Goal: Download file/media

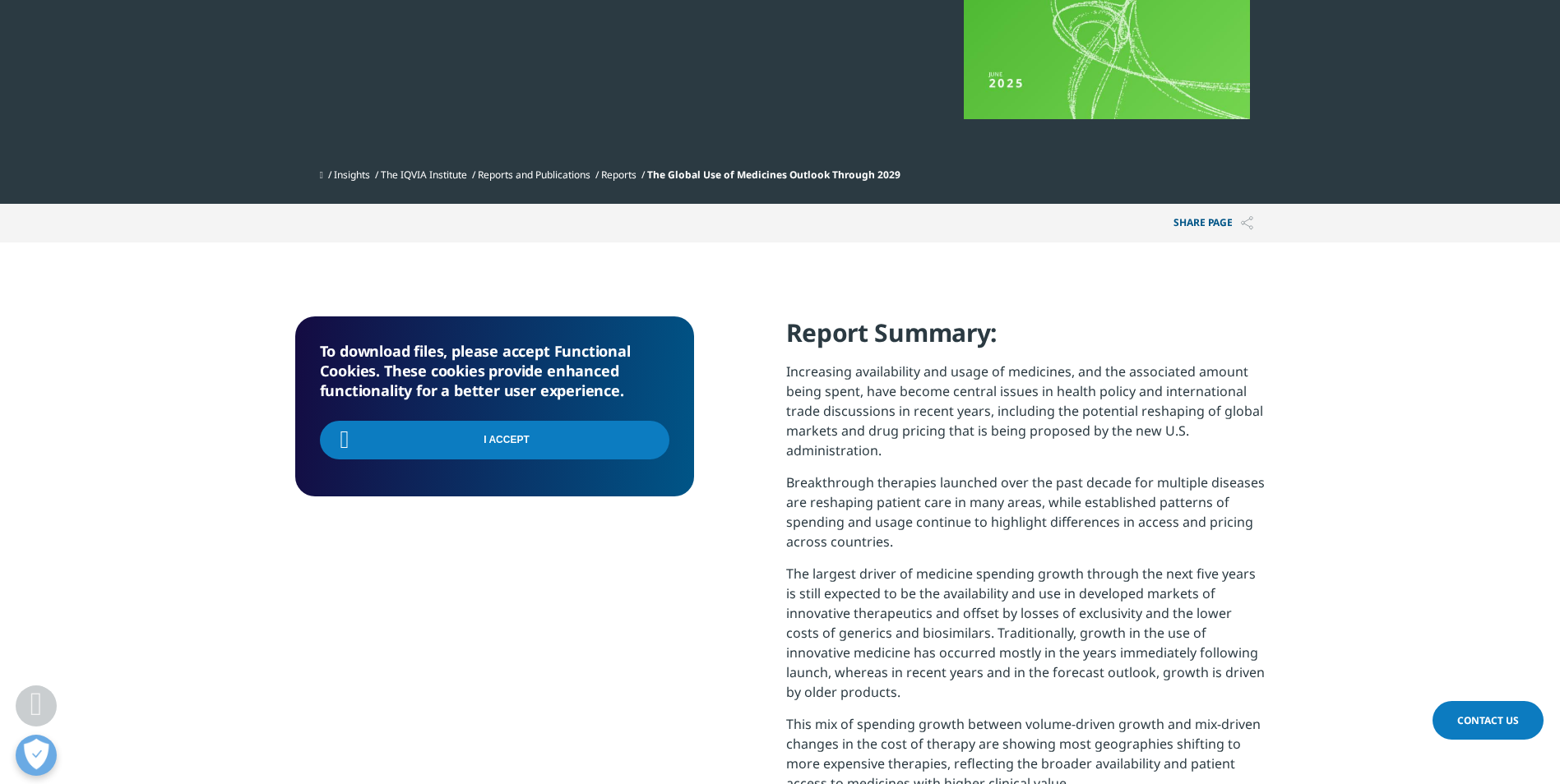
scroll to position [661, 971]
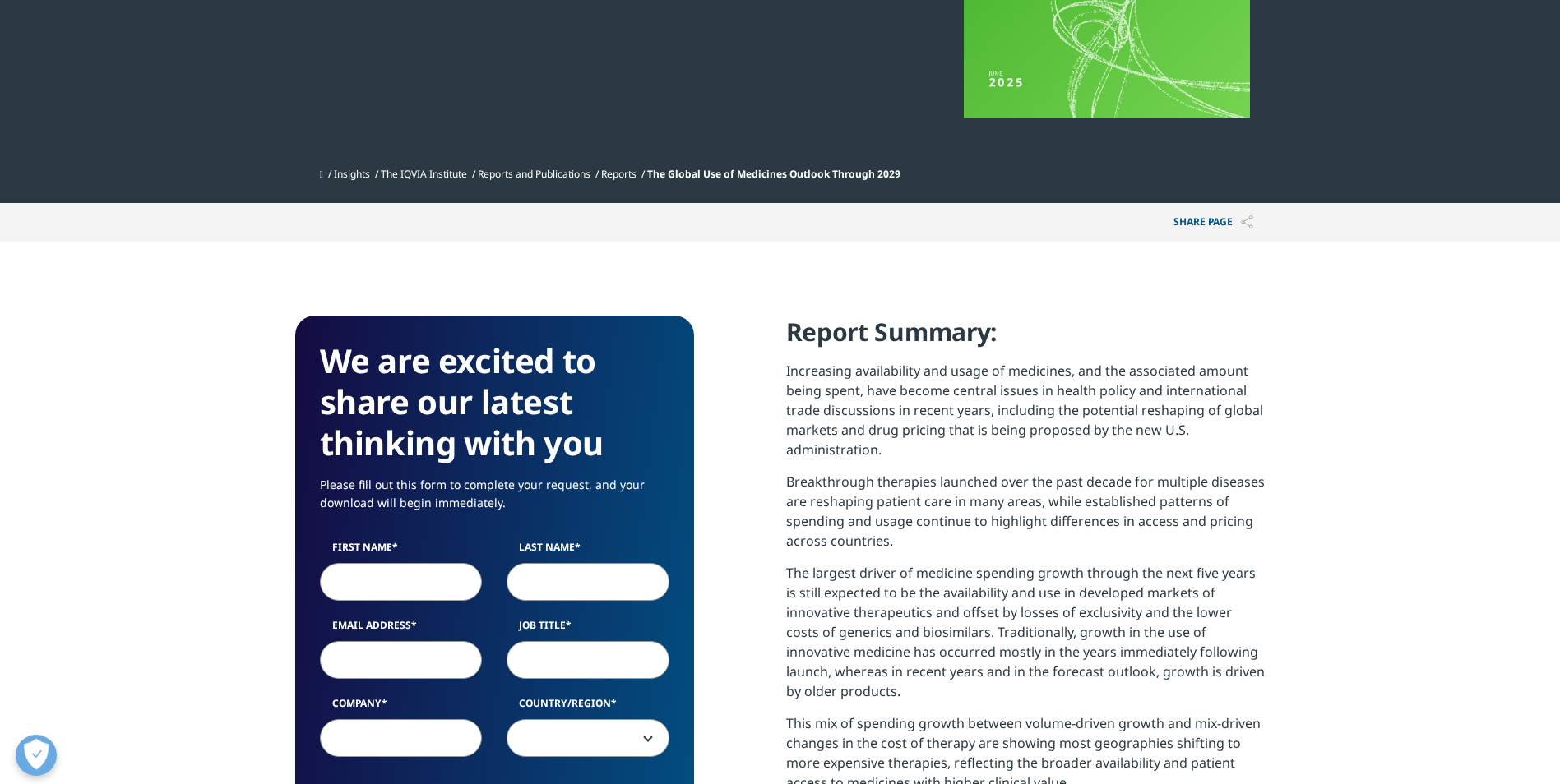
scroll to position [493, 0]
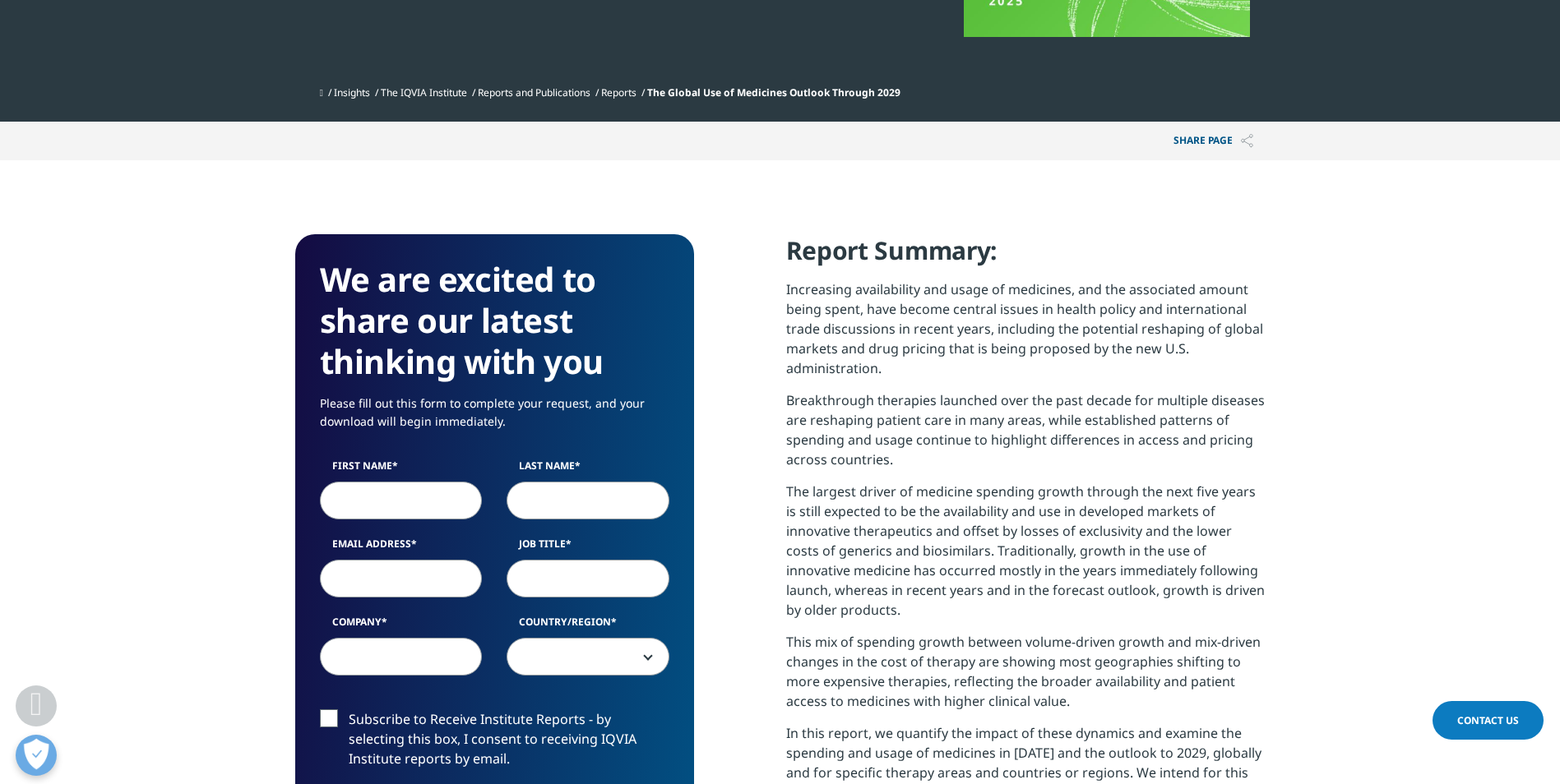
click at [381, 498] on input "First Name" at bounding box center [401, 500] width 163 height 37
type input "[PERSON_NAME]"
type input "[EMAIL_ADDRESS][DOMAIN_NAME]"
click at [570, 495] on input "Last Name" at bounding box center [587, 500] width 163 height 37
click at [550, 496] on input "Last Name" at bounding box center [587, 500] width 163 height 37
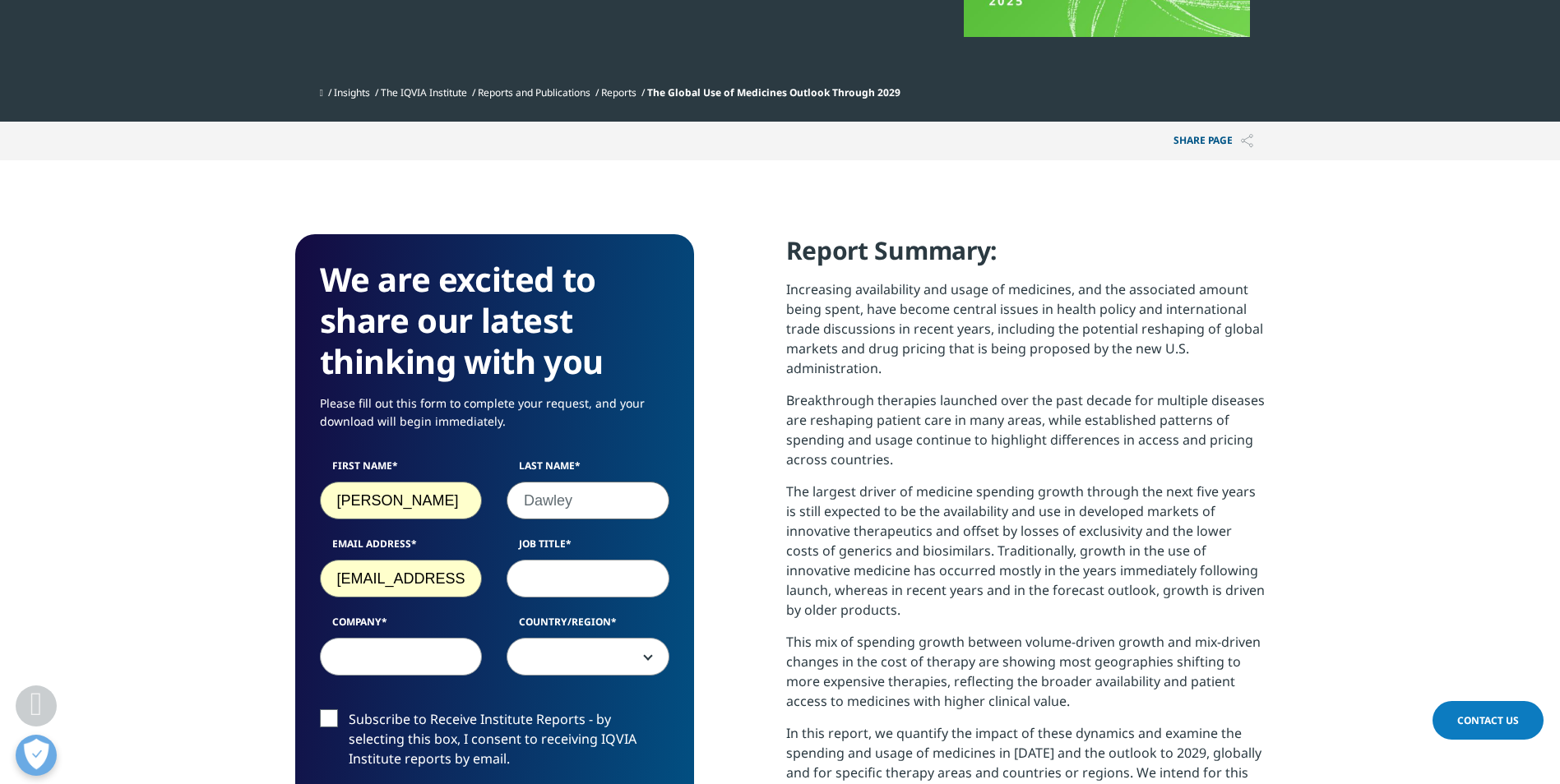
type input "Dawley"
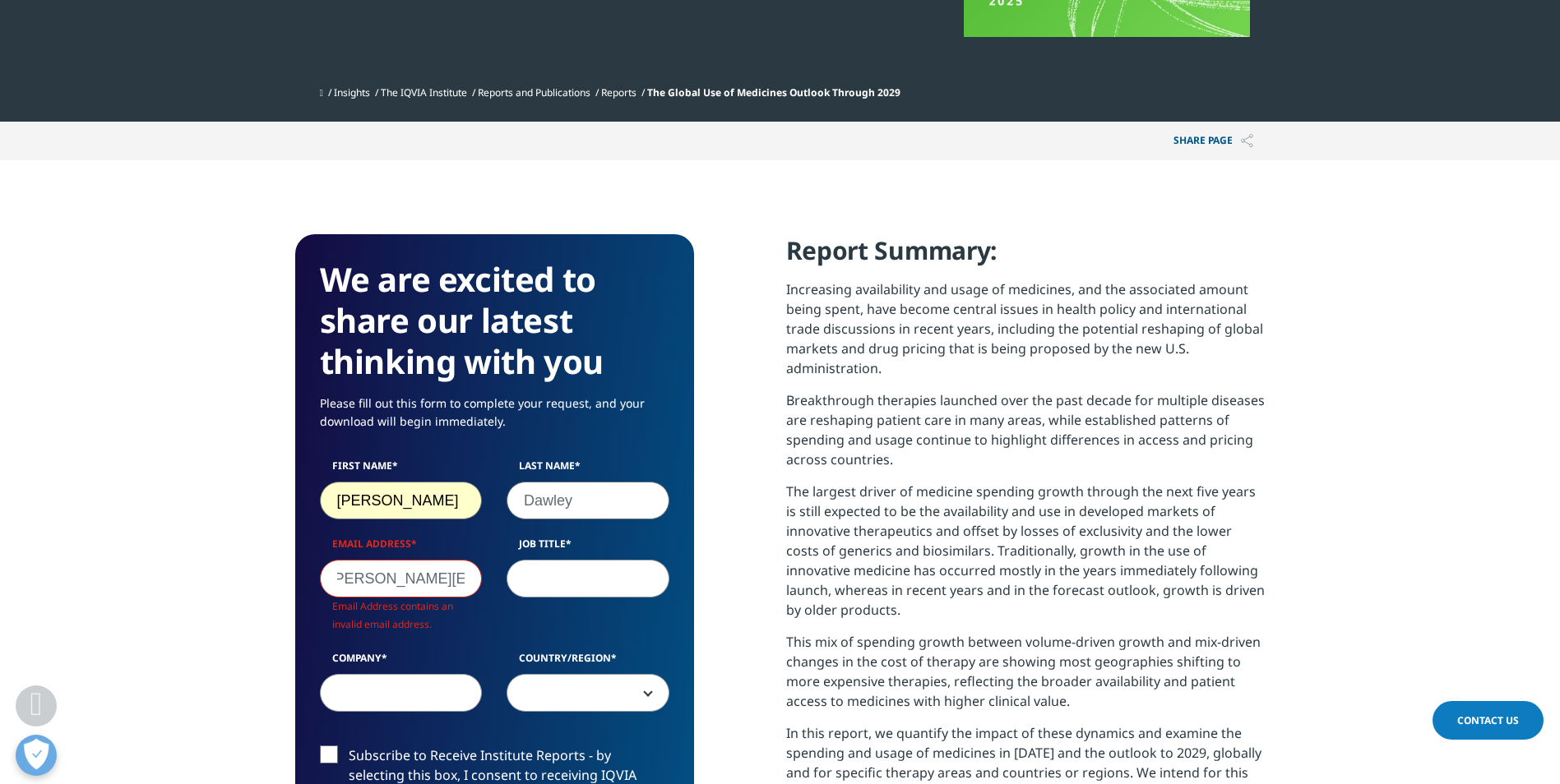
scroll to position [909, 971]
type input "[PERSON_NAME][EMAIL_ADDRESS][PERSON_NAME][DOMAIN_NAME]"
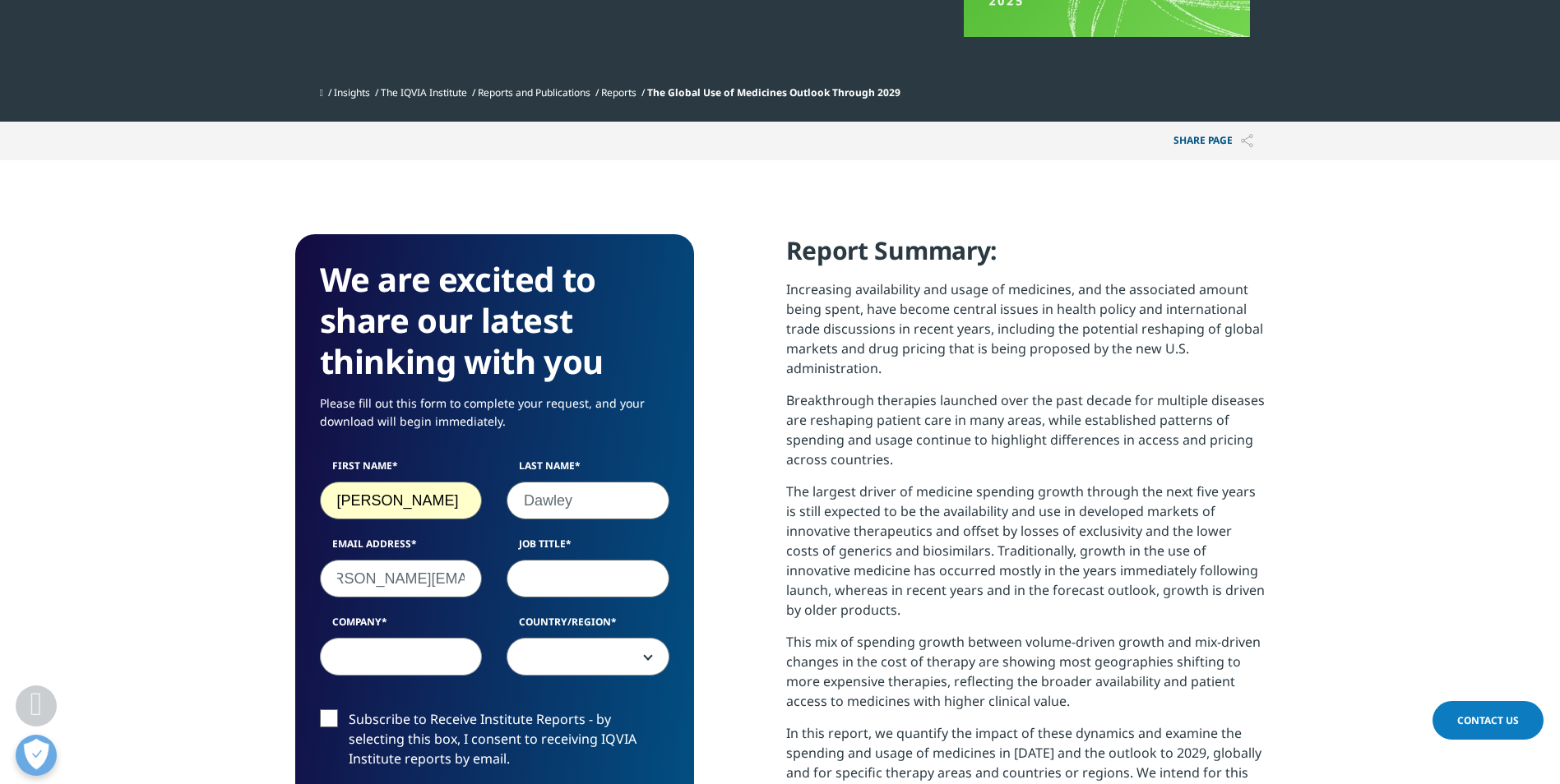
scroll to position [0, 0]
type input "Pharmacy Director"
type input "Excellus BCBS"
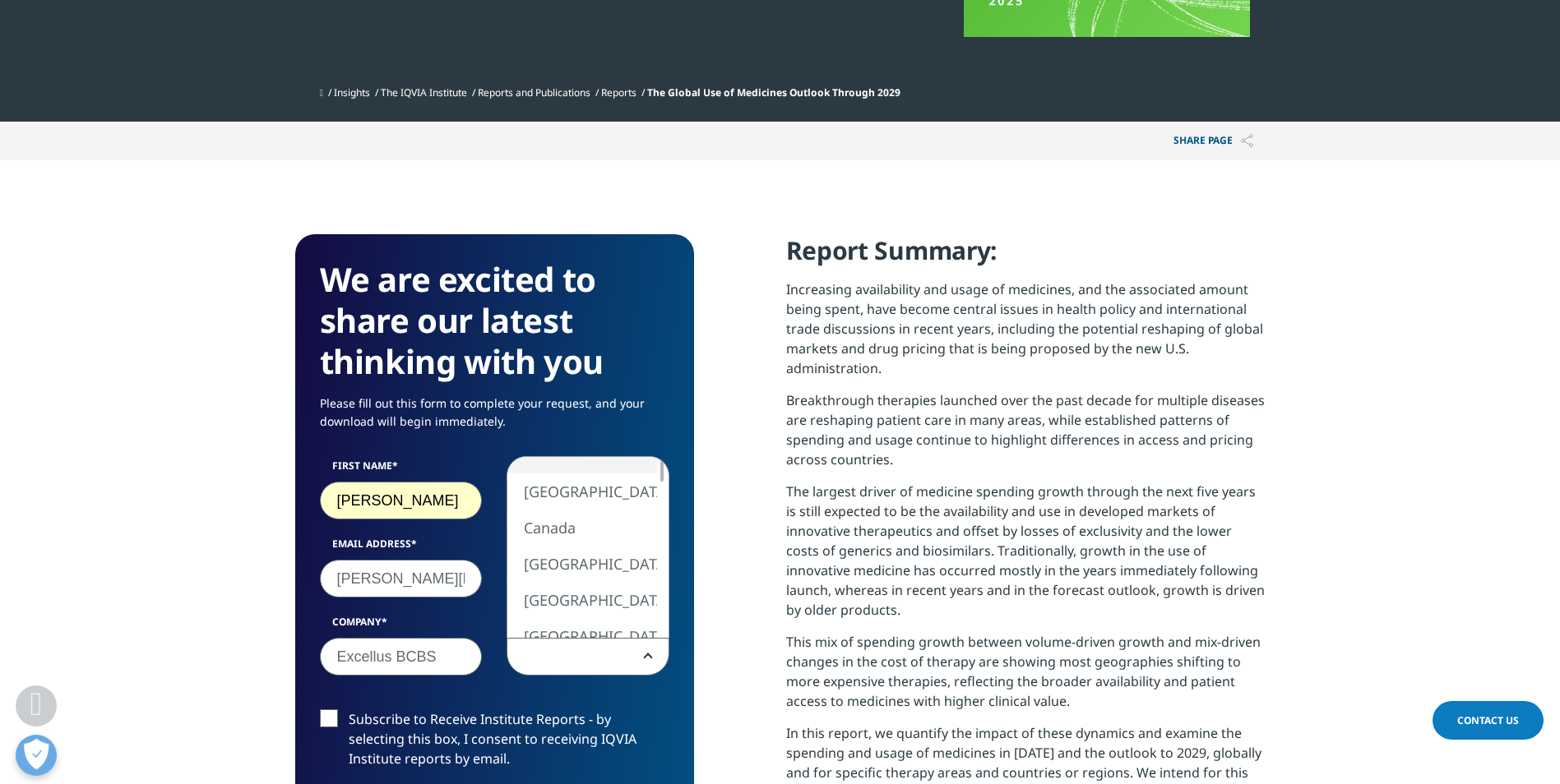
click at [555, 662] on span at bounding box center [587, 657] width 161 height 37
select select "[GEOGRAPHIC_DATA]"
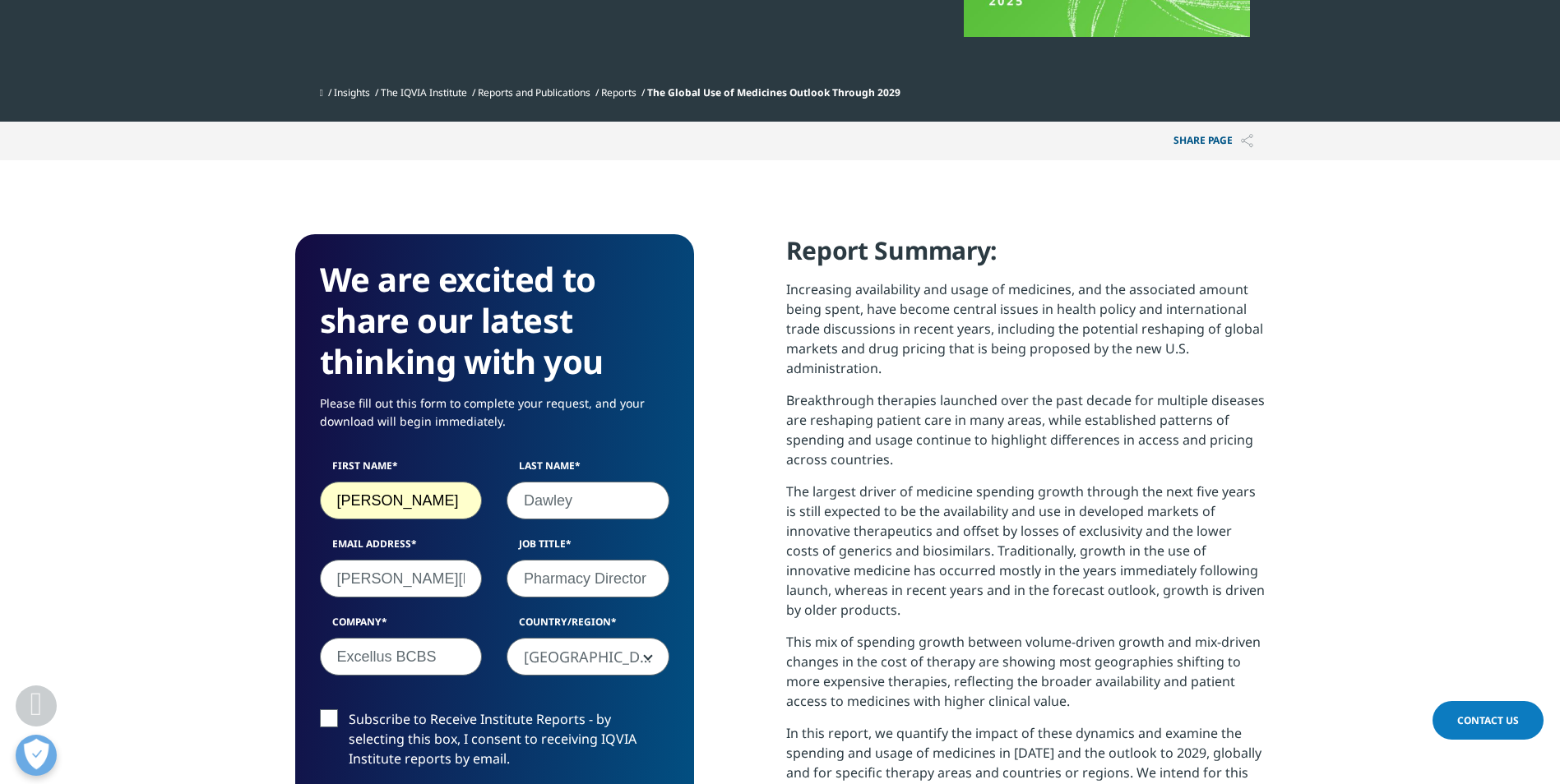
click at [702, 665] on div "We are excited to share our latest thinking with you Please fill out this form …" at bounding box center [781, 688] width 971 height 909
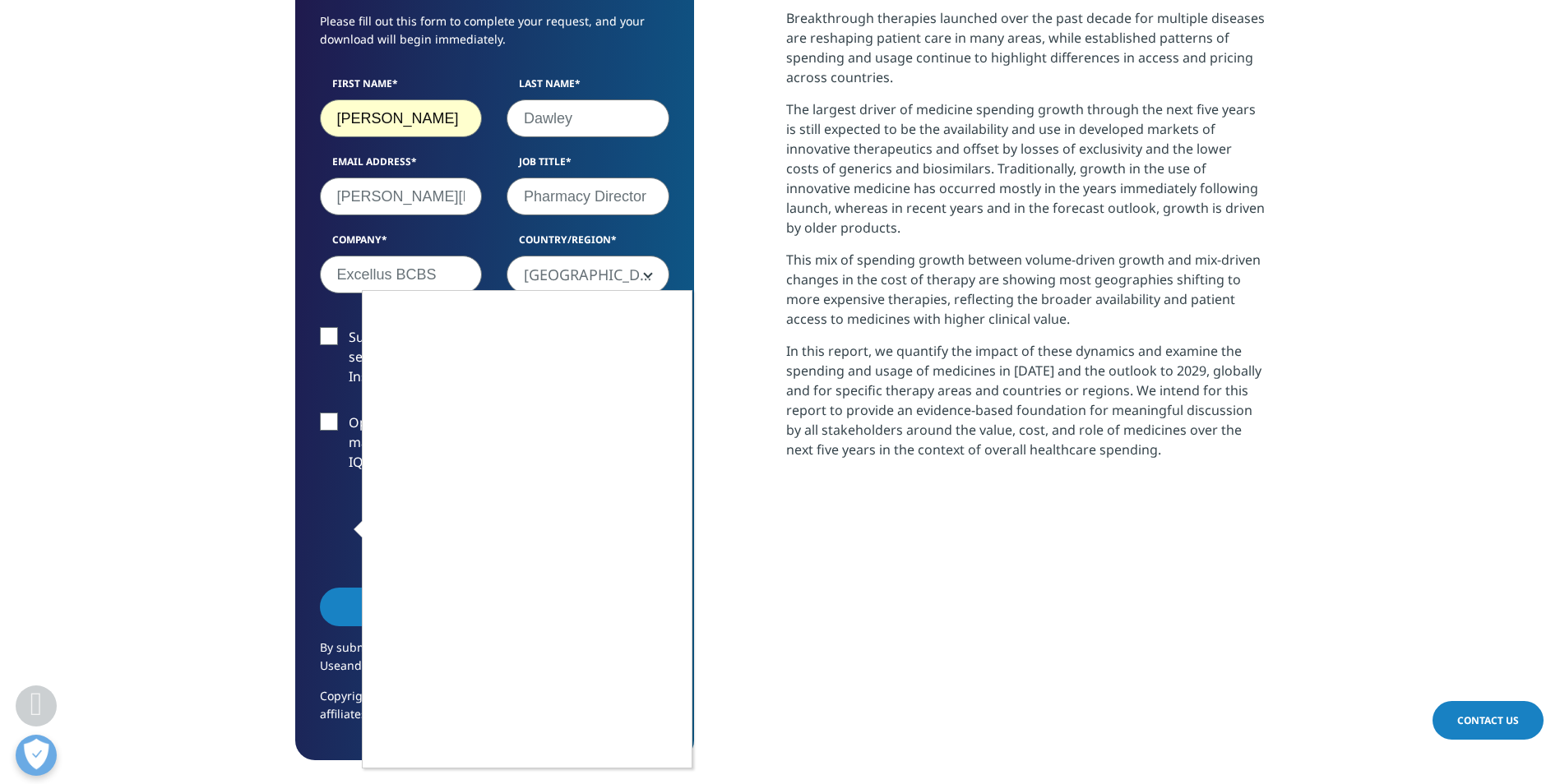
scroll to position [904, 0]
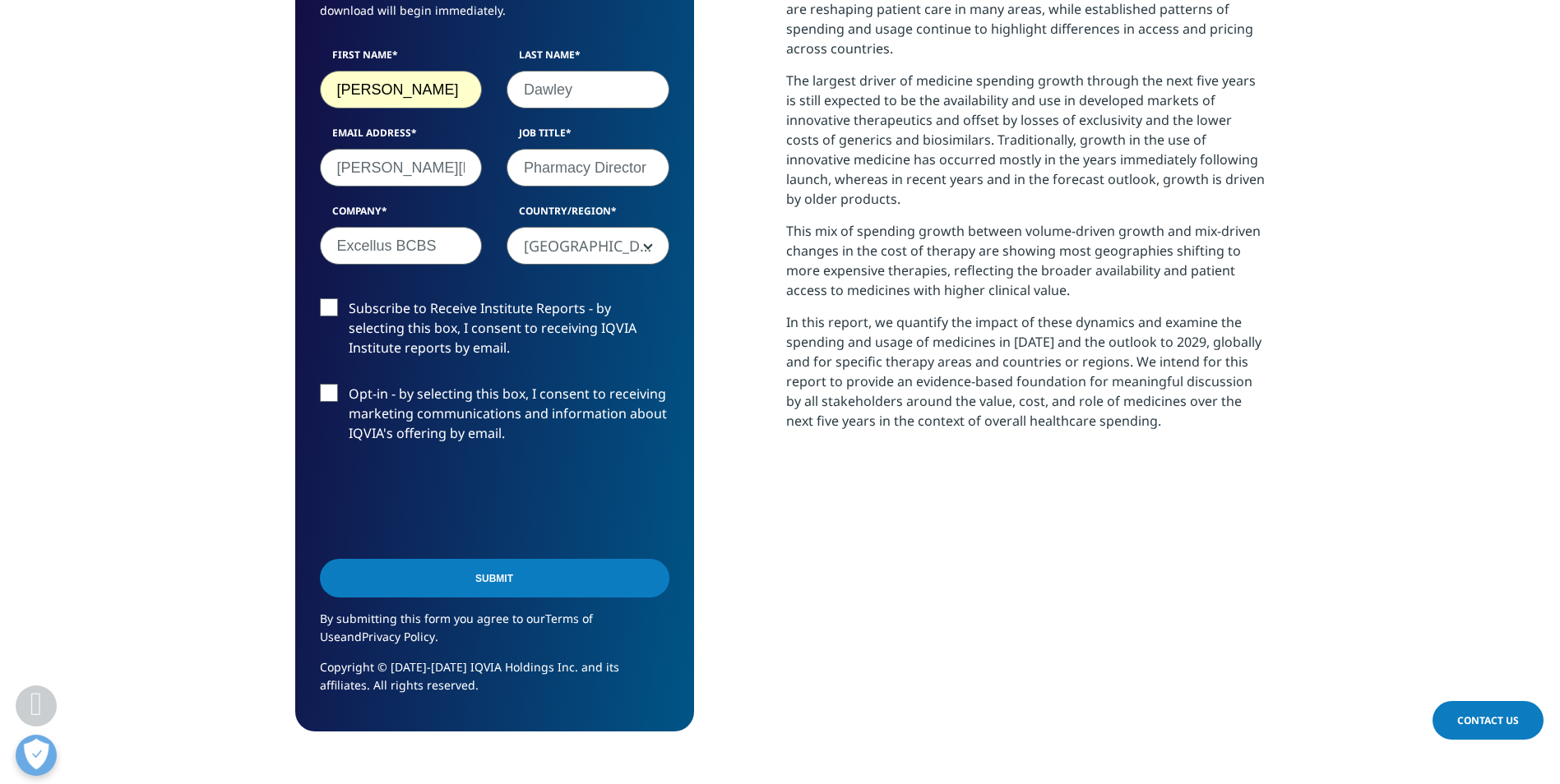
click at [533, 567] on input "Submit" at bounding box center [494, 578] width 349 height 38
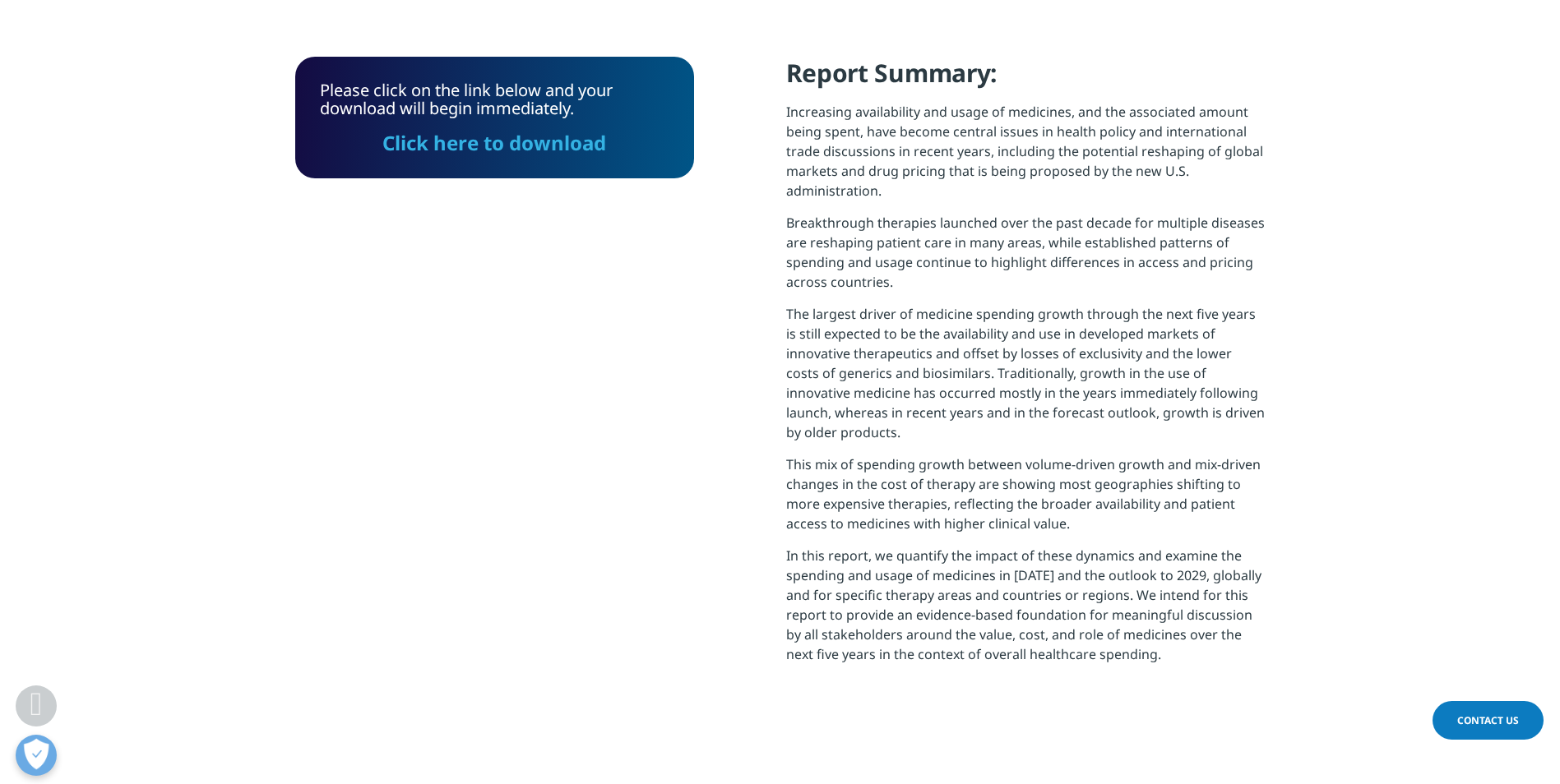
scroll to position [670, 0]
click at [489, 139] on link "Click here to download" at bounding box center [494, 143] width 224 height 27
